Goal: Information Seeking & Learning: Learn about a topic

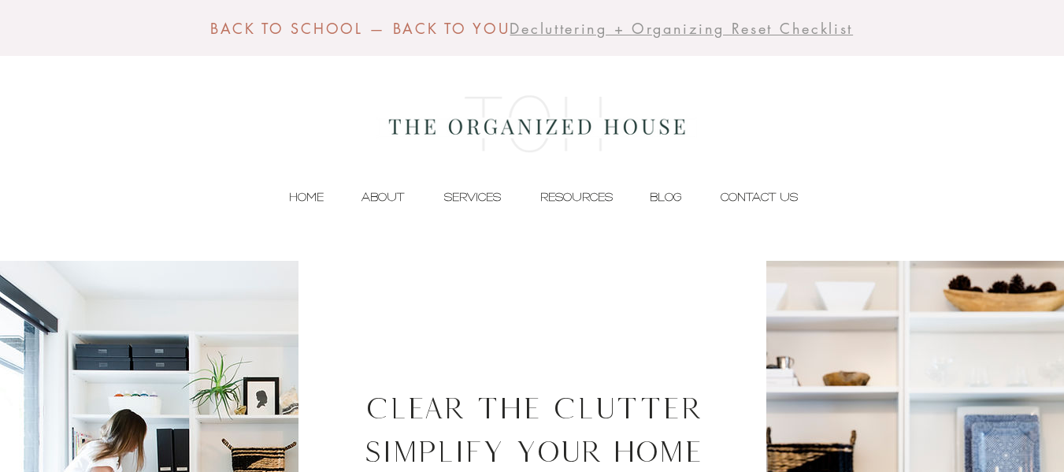
scroll to position [187, 0]
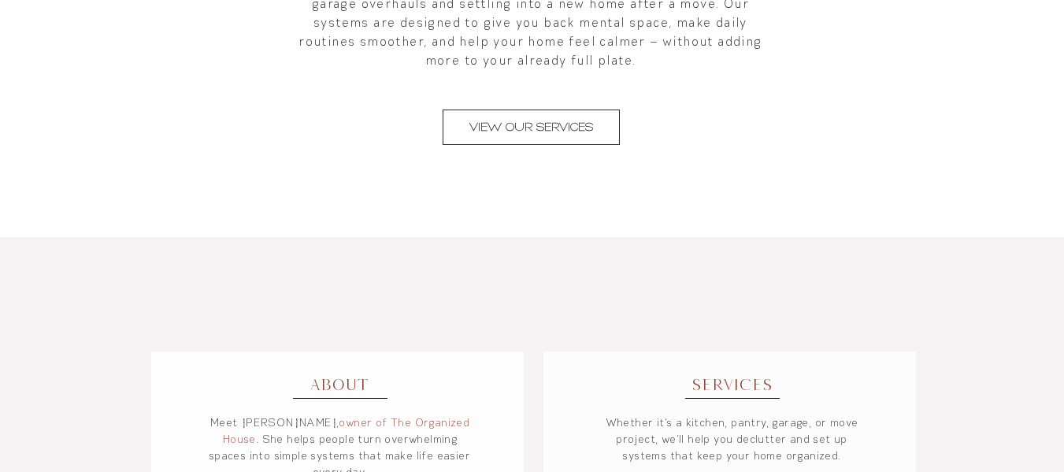
scroll to position [942, 0]
click at [569, 124] on span "VIEW OUR SERVICES" at bounding box center [531, 126] width 124 height 17
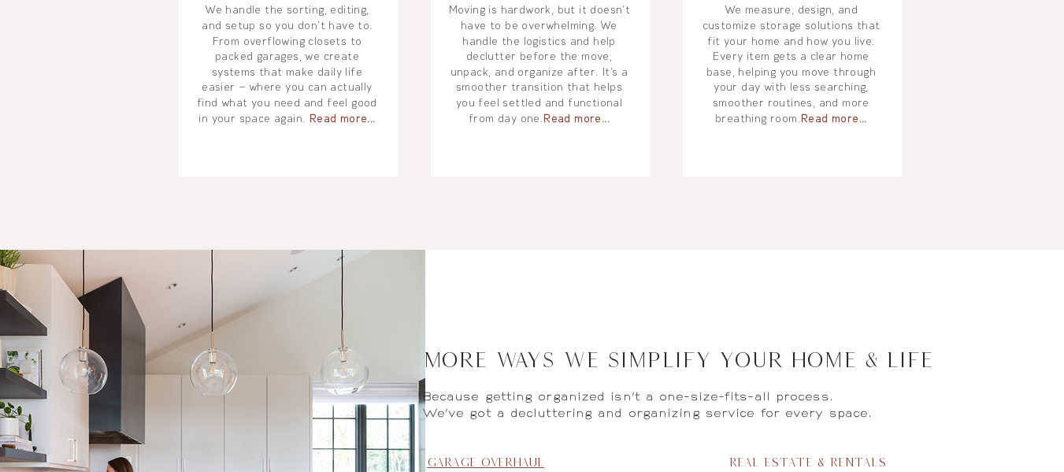
scroll to position [1201, 0]
